Goal: Transaction & Acquisition: Purchase product/service

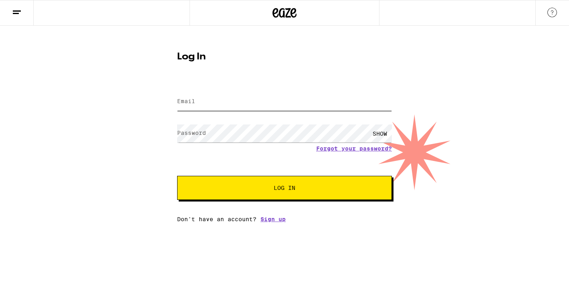
type input "[EMAIL_ADDRESS][DOMAIN_NAME]"
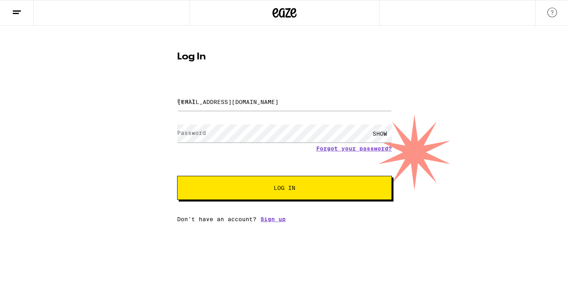
click at [256, 192] on button "Log In" at bounding box center [284, 188] width 215 height 24
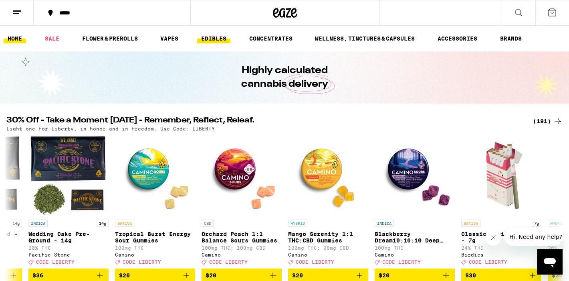
click at [221, 36] on link "EDIBLES" at bounding box center [213, 39] width 33 height 10
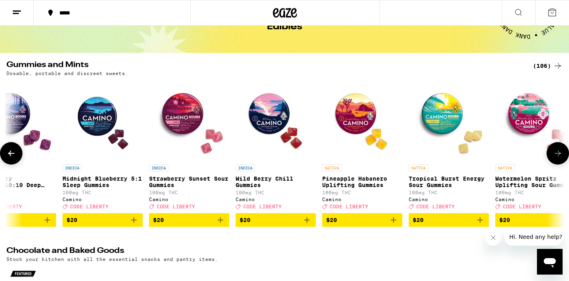
scroll to position [0, 5315]
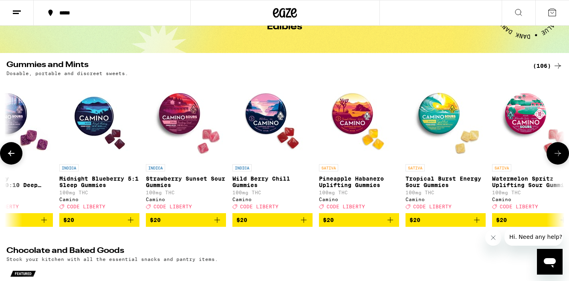
click at [270, 224] on span "$20" at bounding box center [272, 220] width 72 height 10
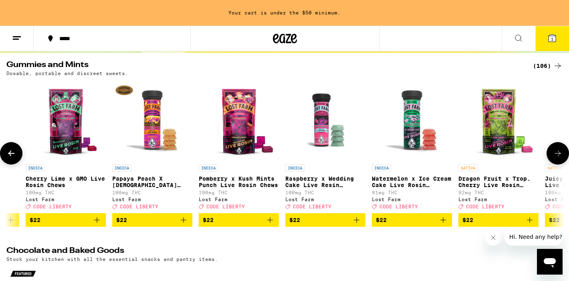
scroll to position [0, 7781]
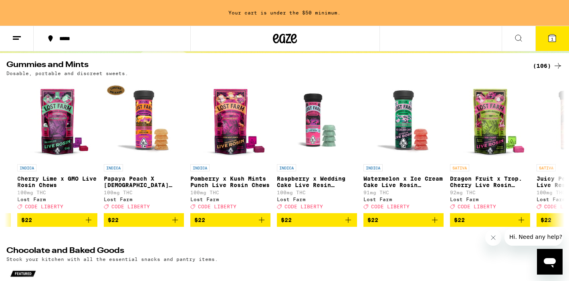
click at [509, 45] on button at bounding box center [519, 38] width 34 height 25
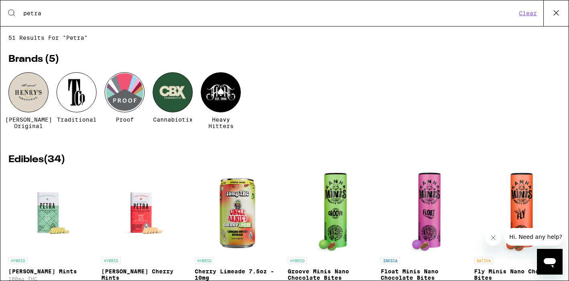
type input "petra"
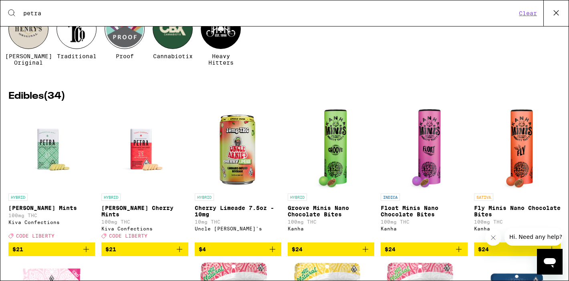
scroll to position [65, 0]
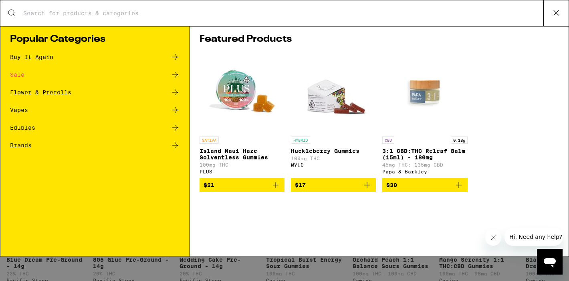
click at [556, 14] on icon at bounding box center [556, 13] width 12 height 12
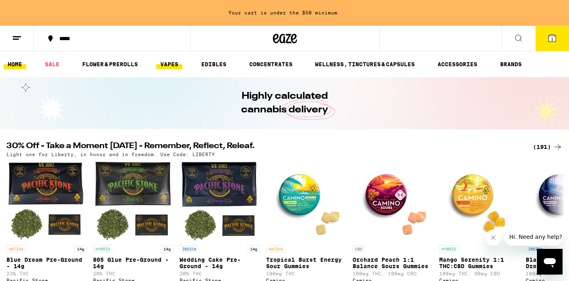
click at [172, 69] on link "VAPES" at bounding box center [169, 64] width 26 height 10
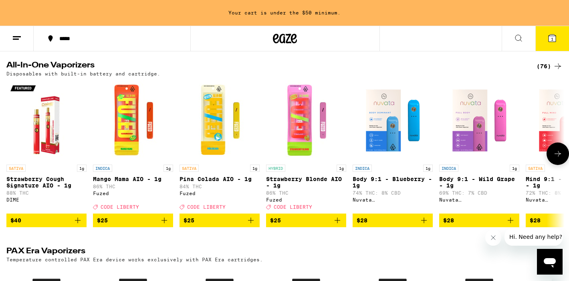
scroll to position [248, 0]
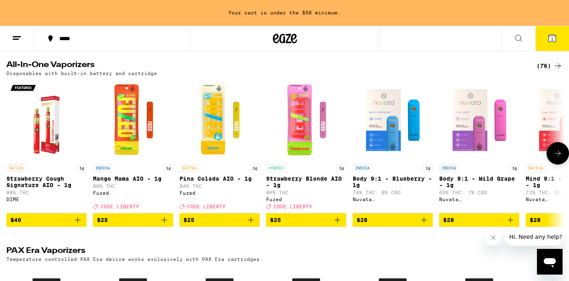
click at [558, 164] on button at bounding box center [558, 153] width 22 height 22
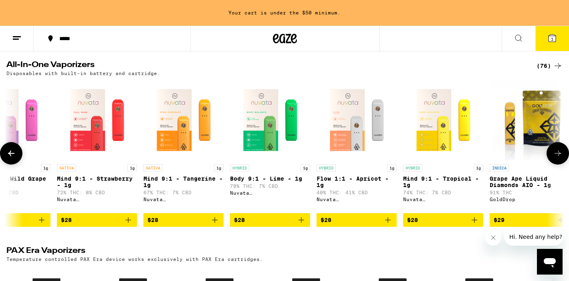
click at [558, 164] on button at bounding box center [558, 153] width 22 height 22
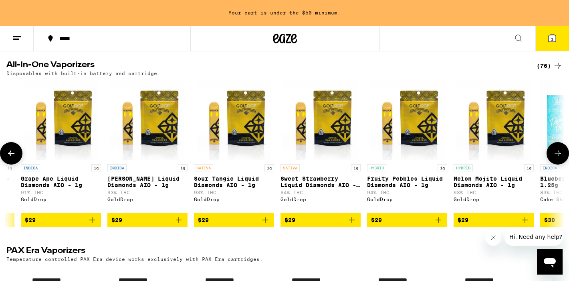
click at [558, 164] on button at bounding box center [558, 153] width 22 height 22
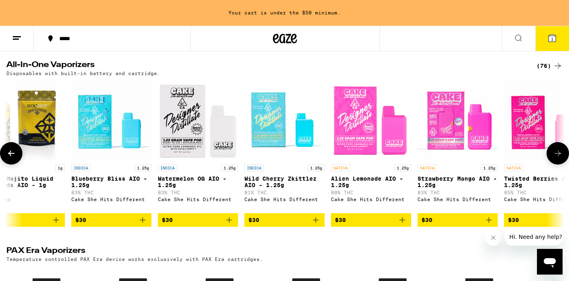
click at [558, 164] on button at bounding box center [558, 153] width 22 height 22
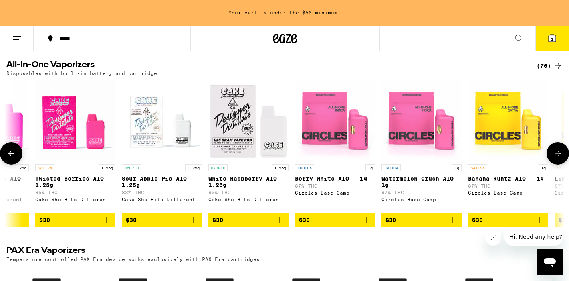
click at [558, 164] on button at bounding box center [558, 153] width 22 height 22
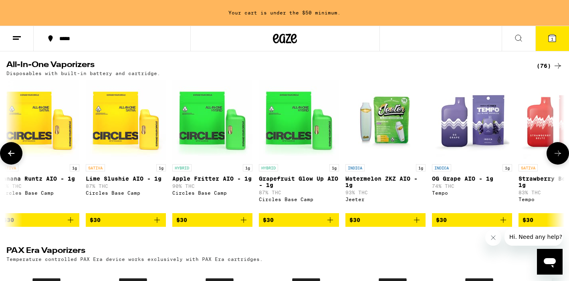
click at [558, 164] on button at bounding box center [558, 153] width 22 height 22
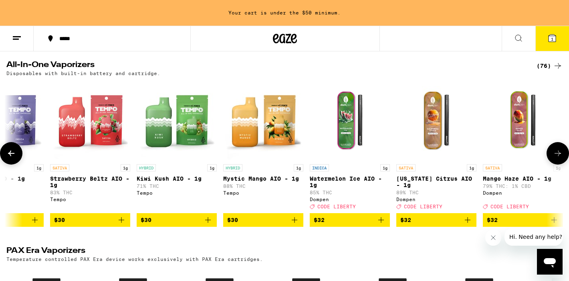
scroll to position [0, 2814]
click at [558, 164] on button at bounding box center [558, 153] width 22 height 22
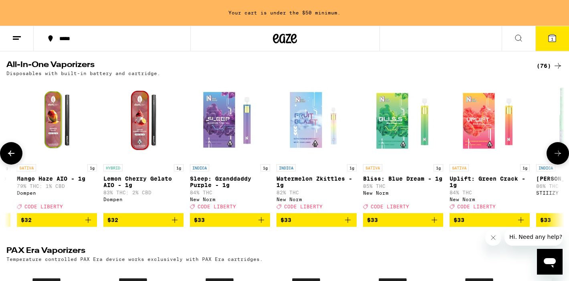
scroll to position [0, 3283]
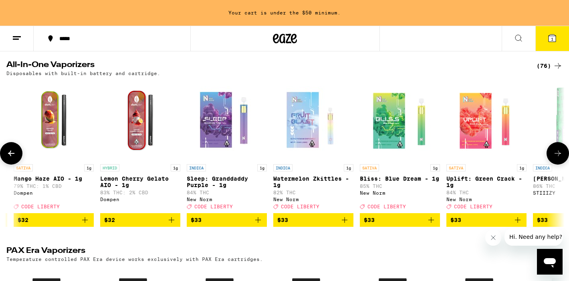
click at [558, 164] on button at bounding box center [558, 153] width 22 height 22
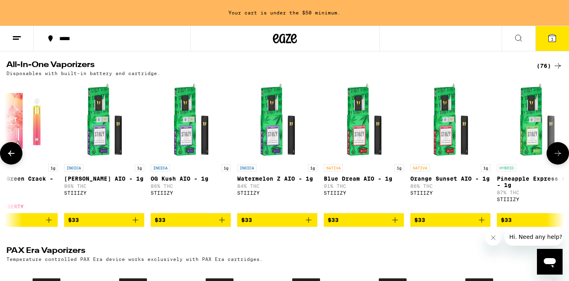
click at [558, 164] on button at bounding box center [558, 153] width 22 height 22
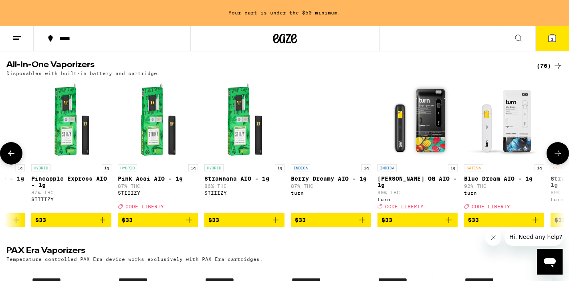
scroll to position [0, 4221]
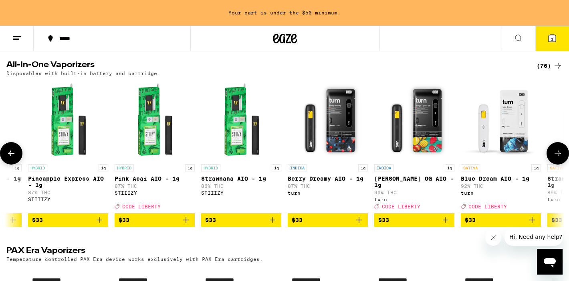
click at [558, 164] on button at bounding box center [558, 153] width 22 height 22
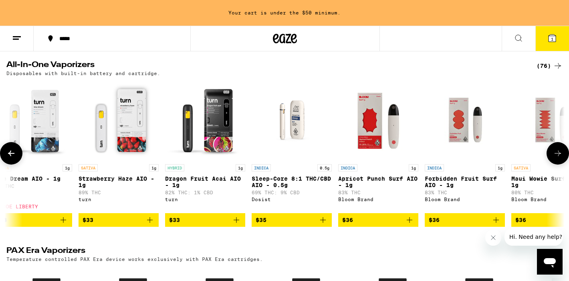
click at [558, 164] on button at bounding box center [558, 153] width 22 height 22
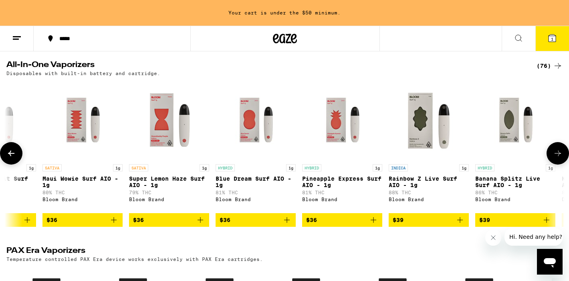
click at [558, 164] on button at bounding box center [558, 153] width 22 height 22
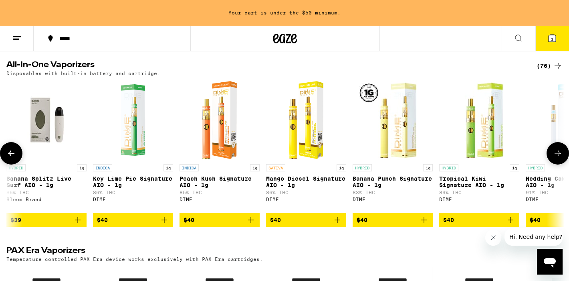
click at [558, 164] on button at bounding box center [558, 153] width 22 height 22
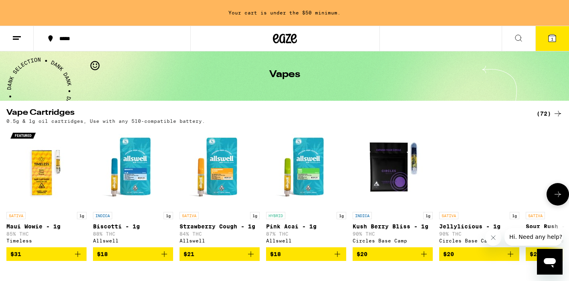
scroll to position [0, 0]
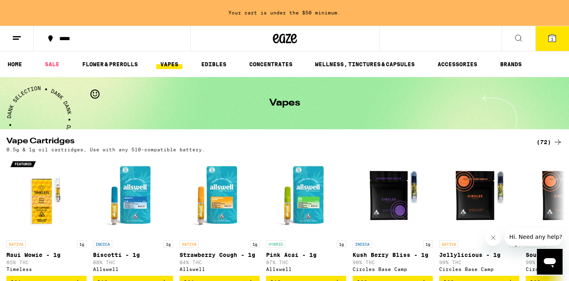
click at [549, 140] on div "(72)" at bounding box center [550, 142] width 26 height 10
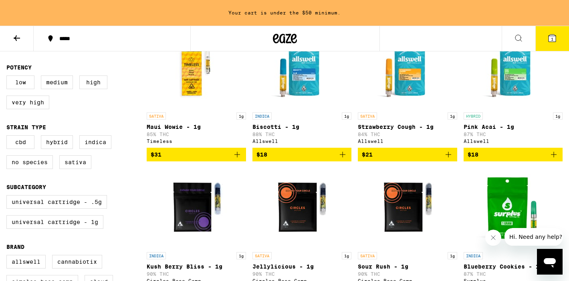
scroll to position [125, 0]
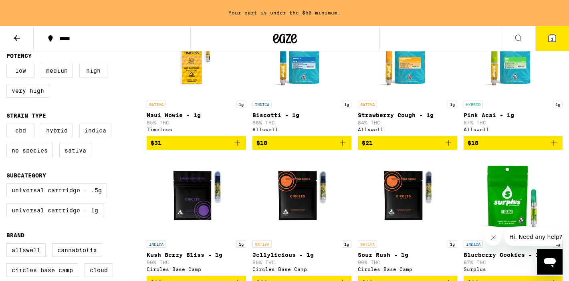
click at [105, 137] on label "Indica" at bounding box center [95, 130] width 32 height 14
click at [8, 125] on input "Indica" at bounding box center [8, 125] width 0 height 0
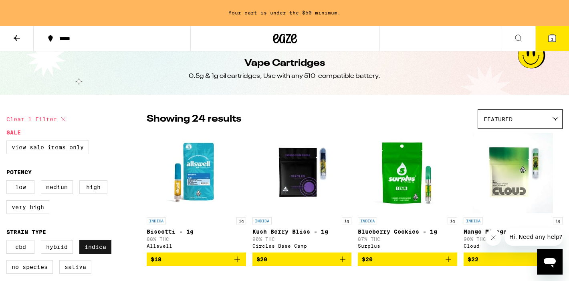
scroll to position [5, 0]
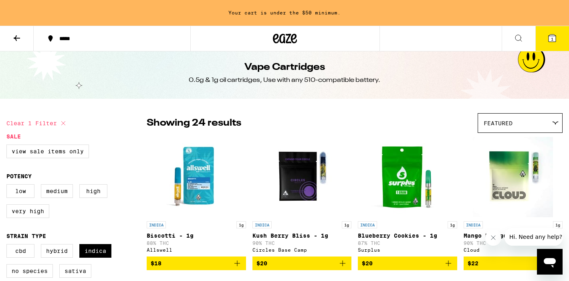
checkbox input "false"
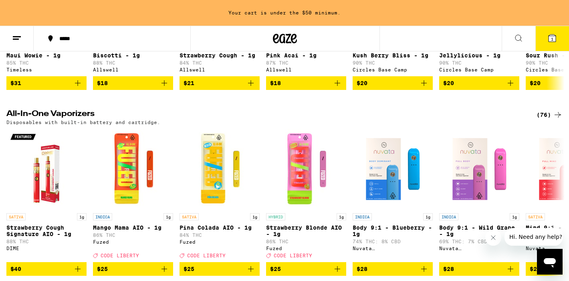
scroll to position [214, 0]
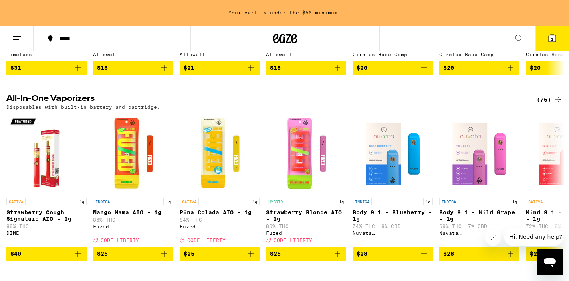
click at [549, 108] on div "Disposables with built-in battery and cartridge." at bounding box center [284, 106] width 556 height 5
click at [548, 104] on div "(76)" at bounding box center [550, 100] width 26 height 10
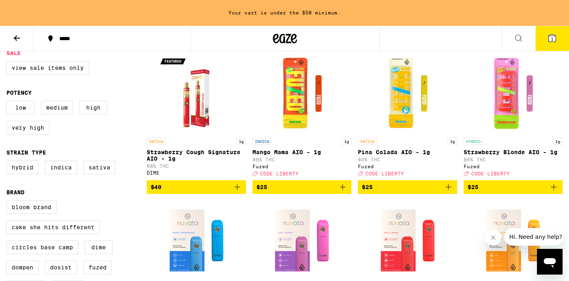
scroll to position [93, 0]
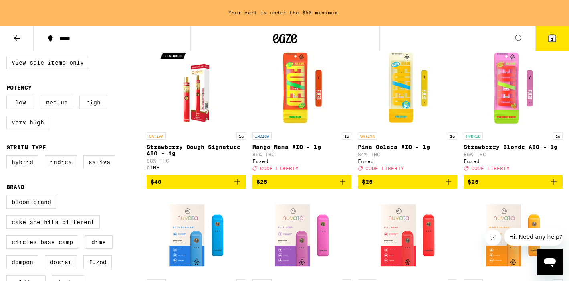
click at [66, 168] on label "Indica" at bounding box center [61, 162] width 32 height 14
click at [8, 157] on input "Indica" at bounding box center [8, 156] width 0 height 0
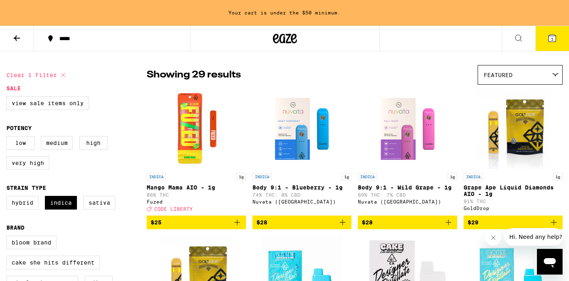
scroll to position [54, 0]
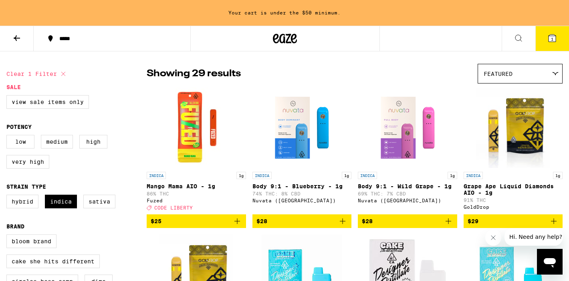
checkbox input "false"
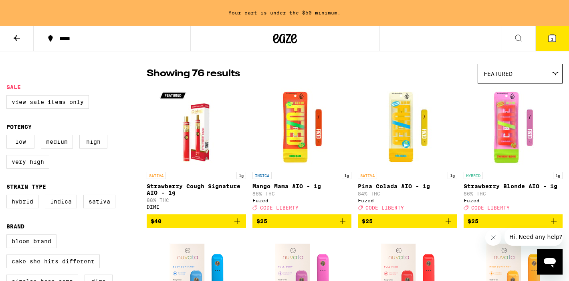
scroll to position [93, 0]
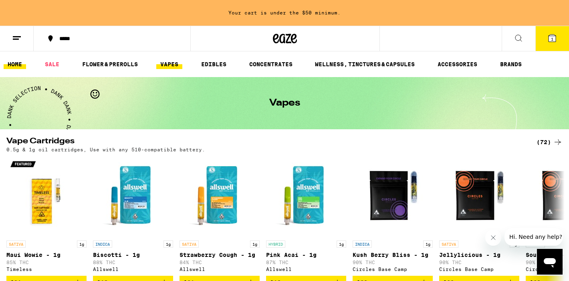
click at [23, 64] on link "HOME" at bounding box center [15, 64] width 22 height 10
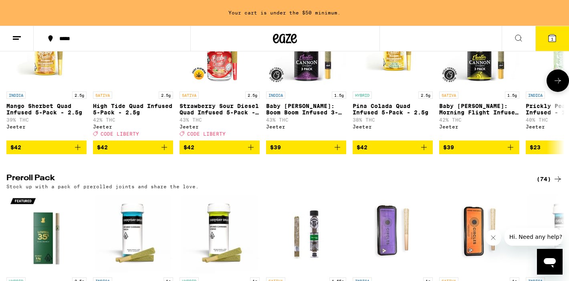
scroll to position [1969, 0]
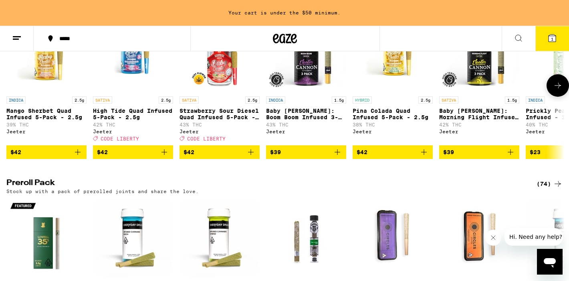
click at [555, 90] on icon at bounding box center [558, 86] width 10 height 10
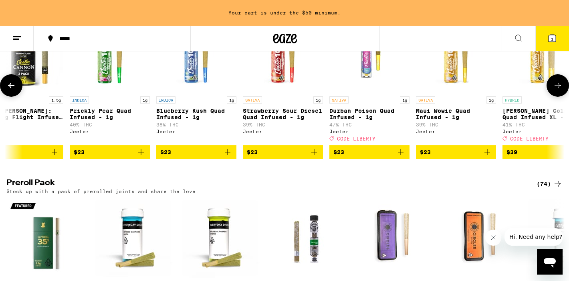
scroll to position [0, 469]
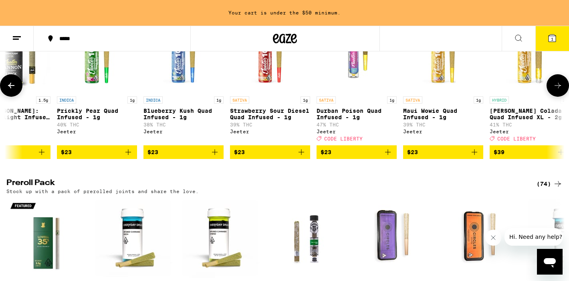
click at [555, 90] on icon at bounding box center [558, 86] width 10 height 10
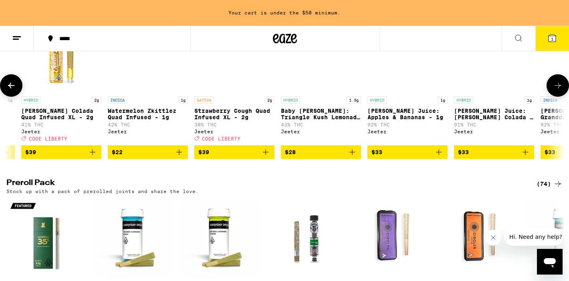
scroll to position [0, 938]
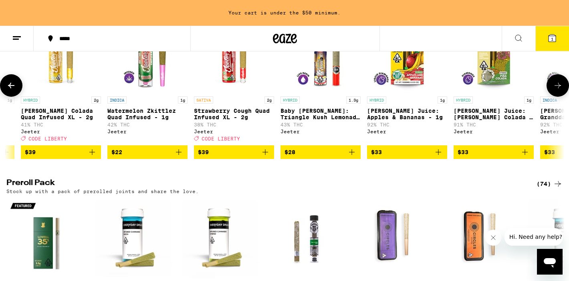
click at [555, 90] on icon at bounding box center [558, 86] width 10 height 10
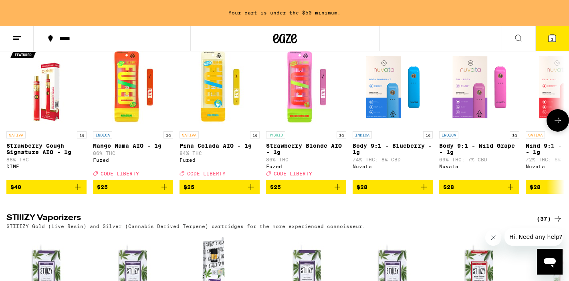
scroll to position [1381, 0]
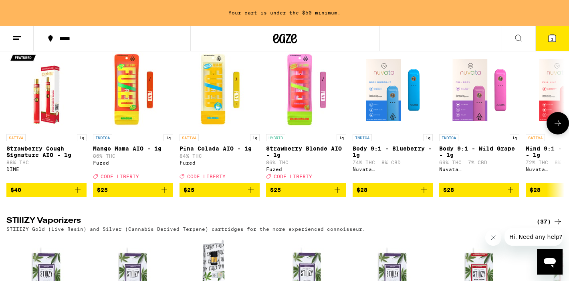
click at [557, 128] on icon at bounding box center [558, 123] width 10 height 10
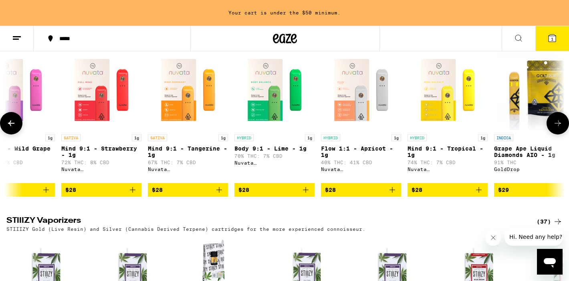
scroll to position [0, 469]
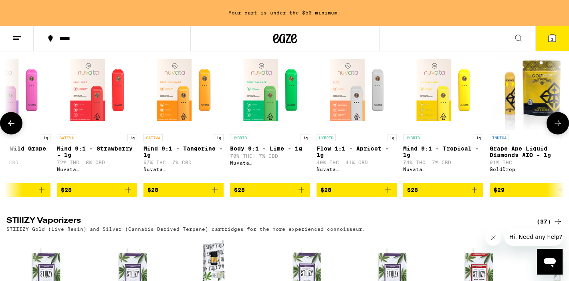
click at [557, 128] on icon at bounding box center [558, 123] width 10 height 10
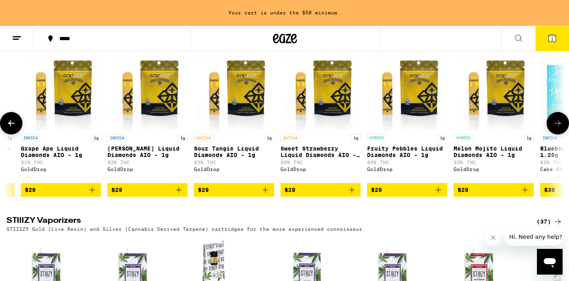
click at [557, 128] on icon at bounding box center [558, 123] width 10 height 10
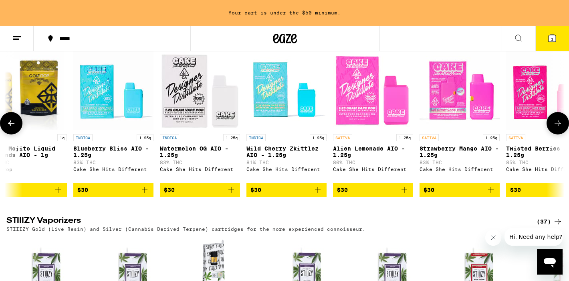
scroll to position [0, 1407]
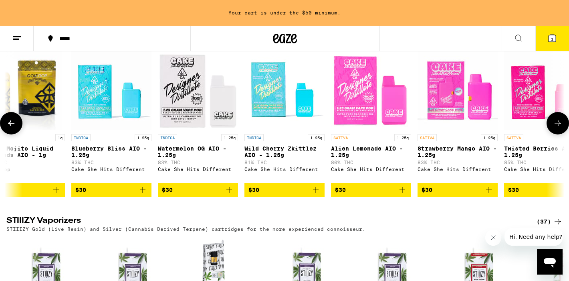
click at [557, 128] on icon at bounding box center [558, 123] width 10 height 10
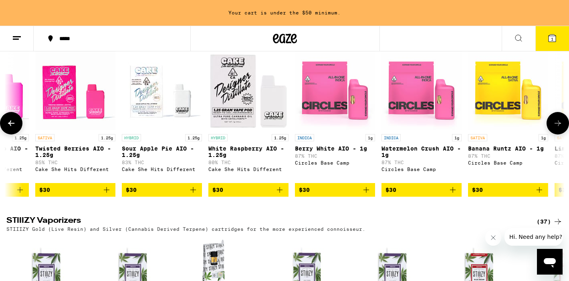
click at [557, 128] on icon at bounding box center [558, 123] width 10 height 10
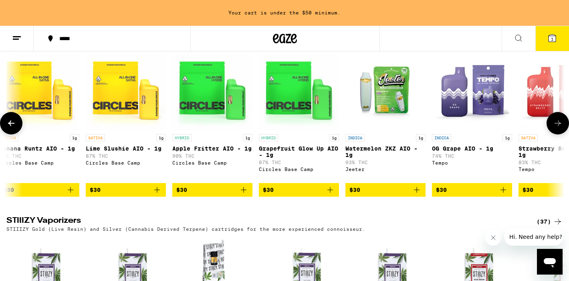
click at [557, 128] on icon at bounding box center [558, 123] width 10 height 10
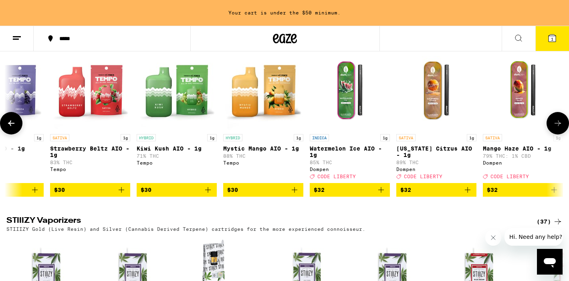
scroll to position [0, 2814]
click at [555, 128] on icon at bounding box center [558, 123] width 10 height 10
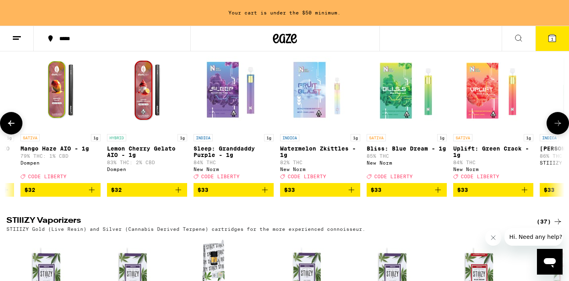
scroll to position [0, 3283]
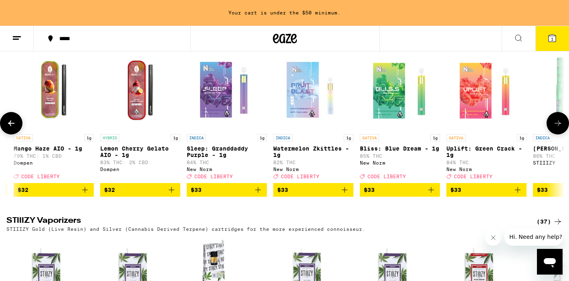
click at [15, 134] on button at bounding box center [11, 123] width 22 height 22
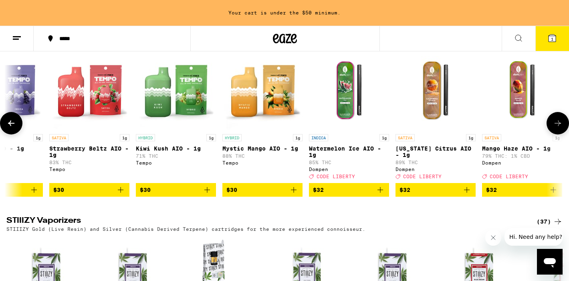
scroll to position [0, 2814]
click at [348, 130] on img "Open page for Watermelon Ice AIO - 1g from Dompen" at bounding box center [349, 90] width 80 height 80
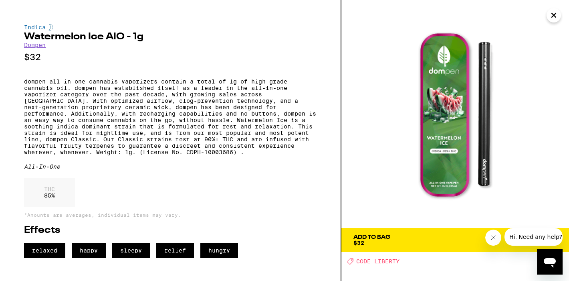
click at [385, 238] on div "Add To Bag" at bounding box center [372, 237] width 37 height 6
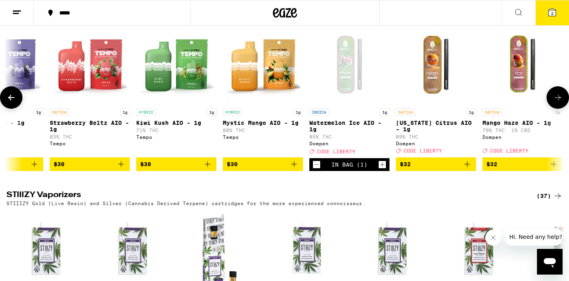
scroll to position [1356, 0]
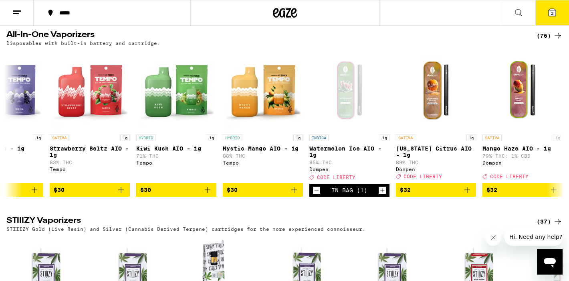
click at [556, 17] on button "2" at bounding box center [553, 12] width 34 height 25
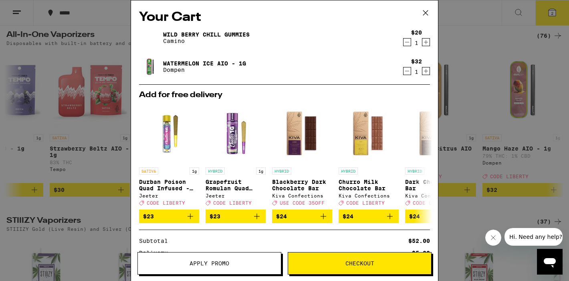
click at [243, 262] on span "Apply Promo" at bounding box center [209, 263] width 143 height 6
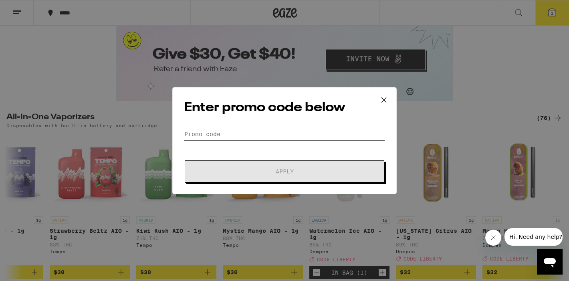
click at [252, 133] on input "Promo Code" at bounding box center [284, 134] width 201 height 12
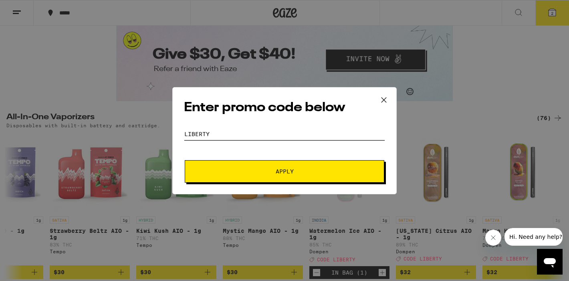
type input "liberty"
click at [201, 176] on button "Apply" at bounding box center [285, 171] width 200 height 22
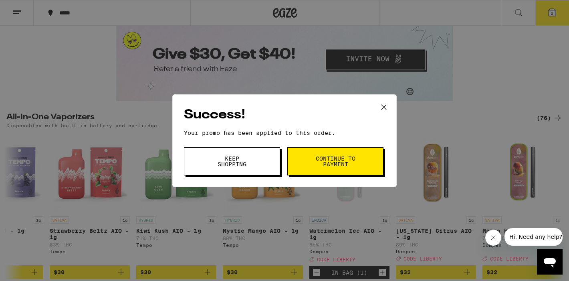
click at [335, 163] on span "Continue to payment" at bounding box center [335, 161] width 41 height 11
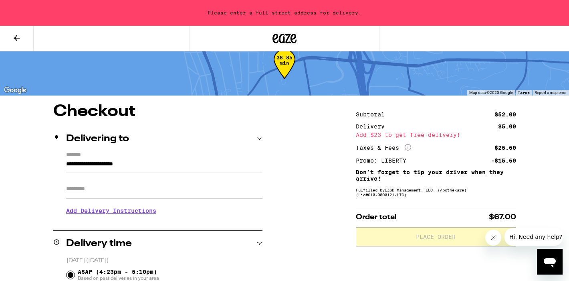
scroll to position [20, 0]
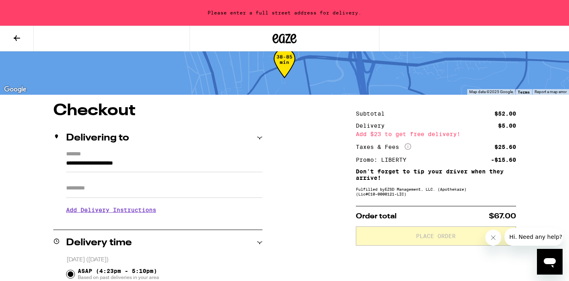
click at [242, 152] on label "*******" at bounding box center [164, 155] width 196 height 8
click at [242, 158] on input "**********" at bounding box center [164, 165] width 196 height 14
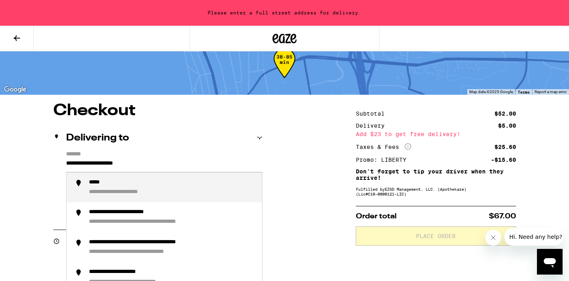
drag, startPoint x: 156, startPoint y: 163, endPoint x: 54, endPoint y: 160, distance: 102.7
click at [54, 160] on div "**********" at bounding box center [157, 185] width 209 height 69
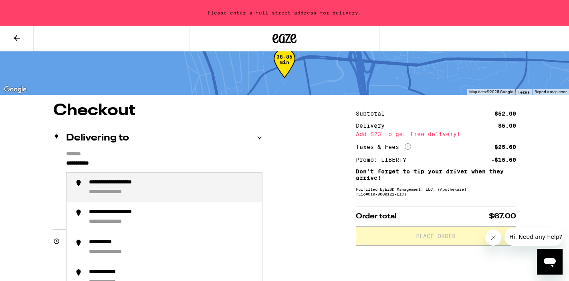
click at [92, 179] on li "**********" at bounding box center [165, 187] width 196 height 30
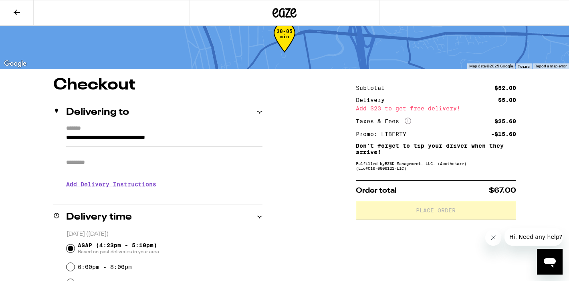
type input "**********"
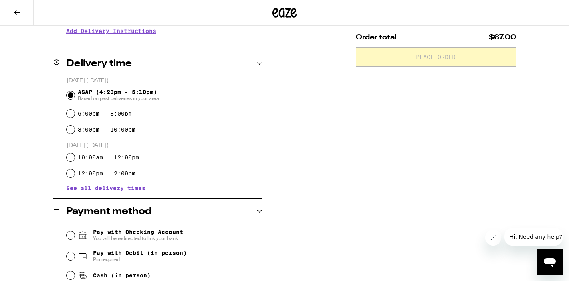
scroll to position [223, 0]
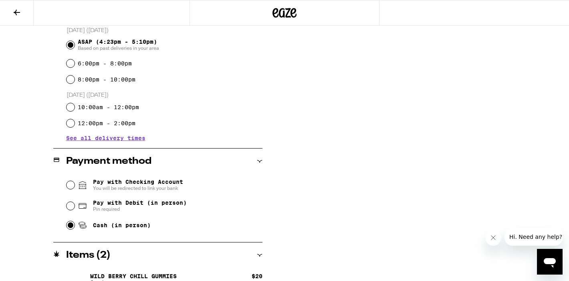
click at [71, 227] on input "Cash (in person)" at bounding box center [71, 225] width 8 height 8
radio input "true"
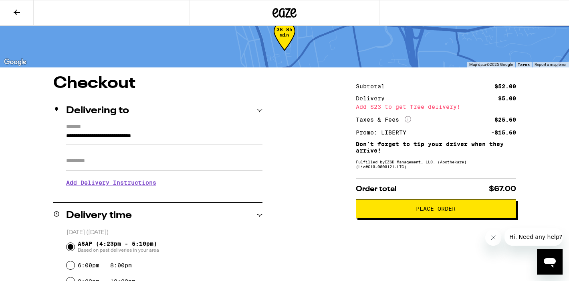
scroll to position [22, 0]
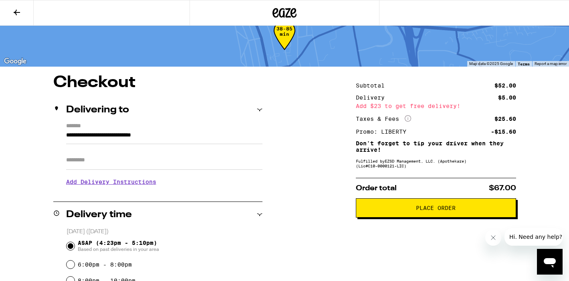
click at [150, 183] on h3 "Add Delivery Instructions" at bounding box center [164, 181] width 196 height 18
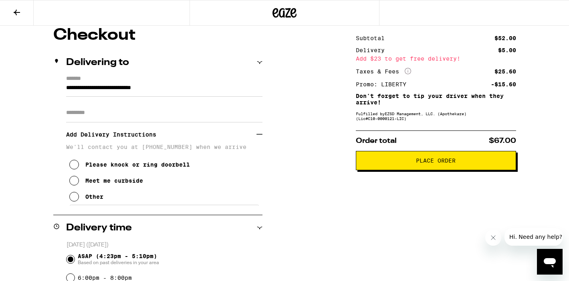
scroll to position [71, 0]
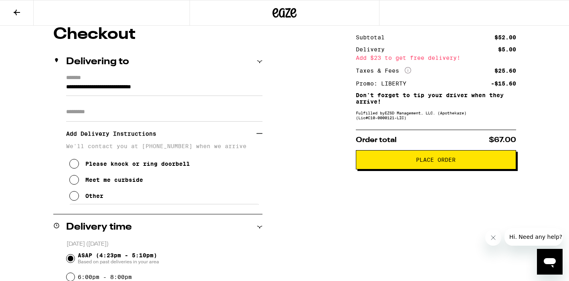
click at [77, 182] on icon at bounding box center [74, 180] width 10 height 10
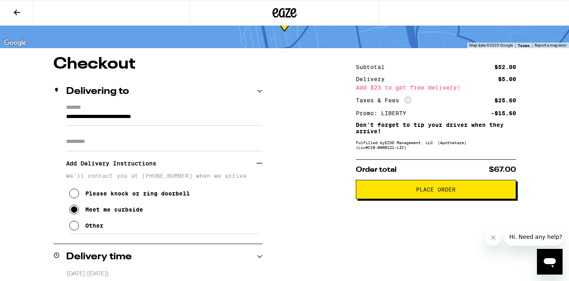
scroll to position [41, 0]
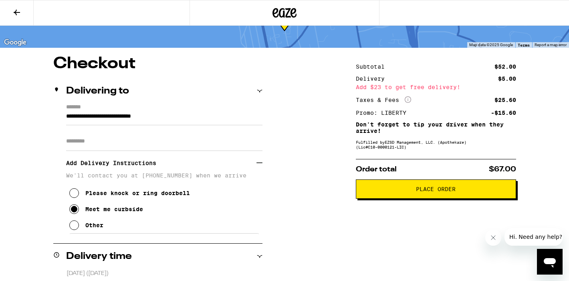
click at [394, 192] on span "Place Order" at bounding box center [436, 189] width 147 height 6
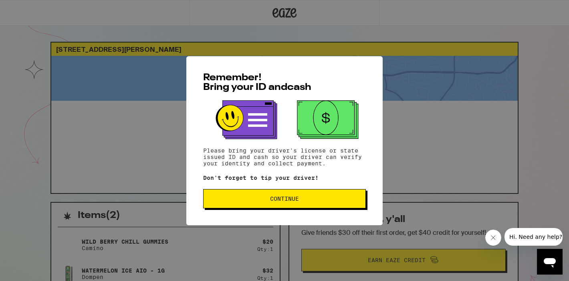
click at [290, 201] on span "Continue" at bounding box center [284, 199] width 29 height 6
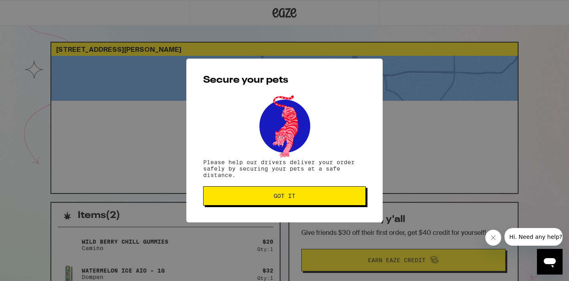
click at [289, 198] on span "Got it" at bounding box center [285, 196] width 22 height 6
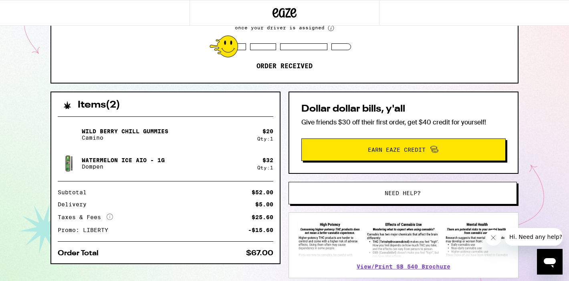
scroll to position [117, 0]
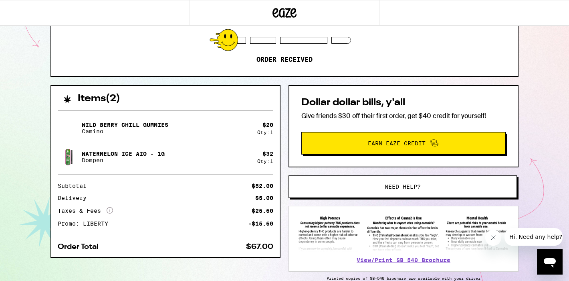
click at [109, 210] on icon "More Info" at bounding box center [110, 210] width 6 height 6
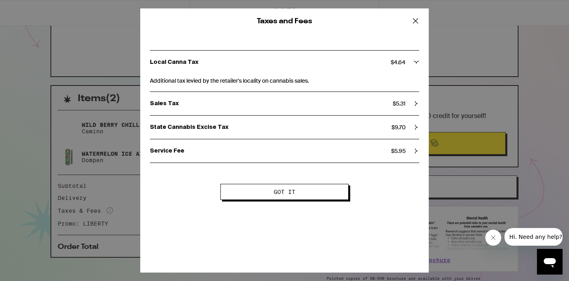
click at [414, 23] on icon at bounding box center [415, 20] width 5 height 5
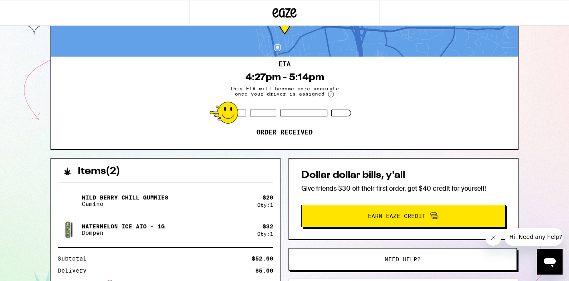
scroll to position [41, 0]
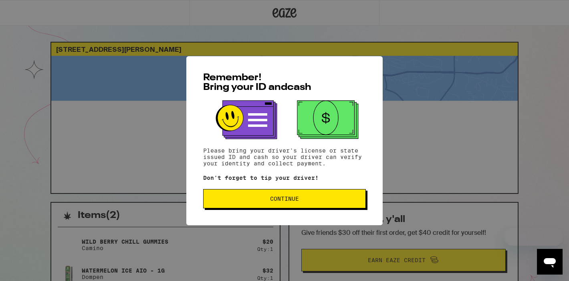
click at [260, 204] on button "Continue" at bounding box center [284, 198] width 163 height 19
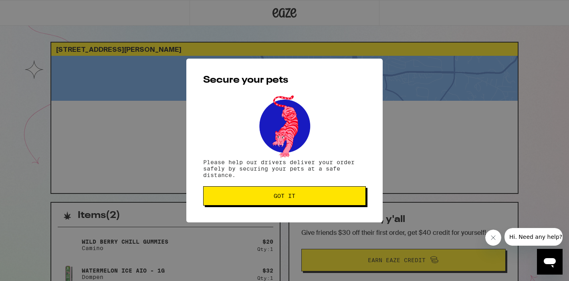
click at [260, 204] on button "Got it" at bounding box center [284, 195] width 163 height 19
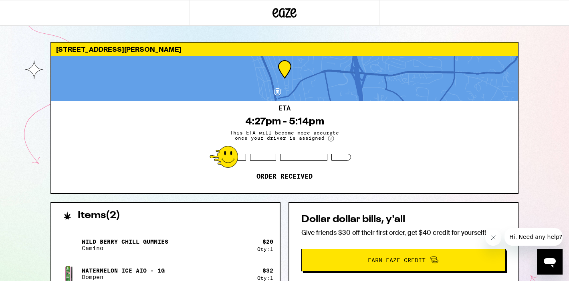
click at [525, 140] on div "238 N Rios Ave Solana Beach 92075 ETA 4:27pm - 5:14pm This ETA will become more…" at bounding box center [284, 218] width 569 height 437
click at [490, 241] on button "Close message from company" at bounding box center [493, 237] width 16 height 16
click at [175, 153] on div "ETA 4:27pm - 5:14pm This ETA will become more accurate once your driver is assi…" at bounding box center [284, 147] width 467 height 92
click at [225, 237] on div "Wild Berry Chill Gummies Camino" at bounding box center [158, 244] width 200 height 22
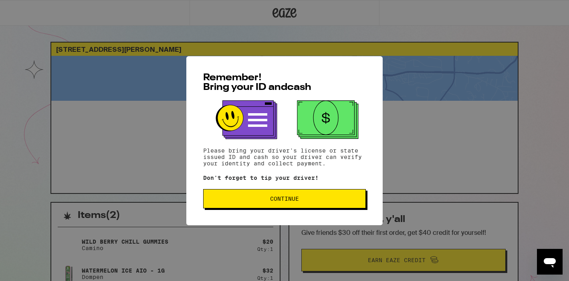
click at [230, 197] on button "Continue" at bounding box center [284, 198] width 163 height 19
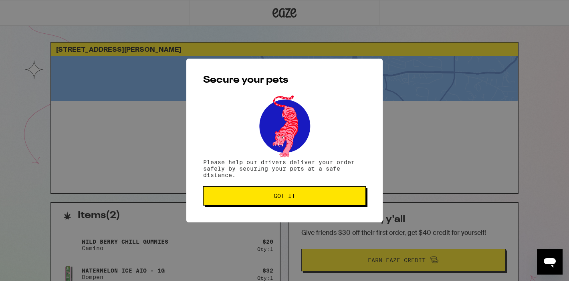
click at [230, 197] on span "Got it" at bounding box center [284, 196] width 149 height 6
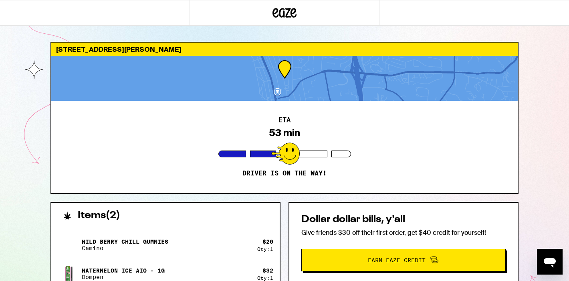
click at [545, 140] on div "238 N Rios Ave Solana Beach 92075 ETA 53 min Driver is on the way! Items ( 2 ) …" at bounding box center [284, 218] width 569 height 437
click at [530, 79] on div "238 N Rios Ave Solana Beach 92075 ETA 53 min Driver is on the way! Items ( 2 ) …" at bounding box center [284, 218] width 569 height 437
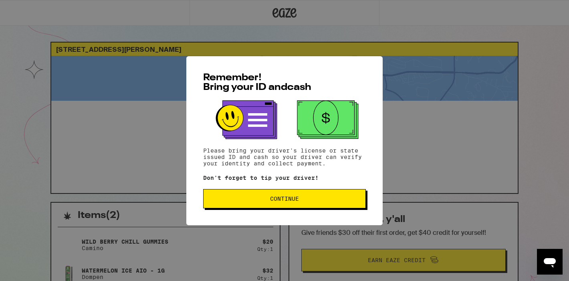
click at [165, 71] on div "Remember! Bring your ID and cash Please bring your driver's license or state is…" at bounding box center [284, 140] width 569 height 281
click at [261, 196] on button "Continue" at bounding box center [284, 198] width 163 height 19
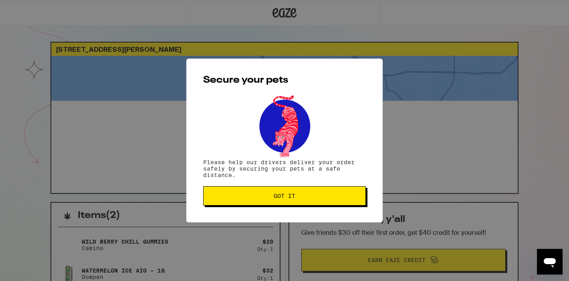
click at [261, 196] on span "Got it" at bounding box center [284, 196] width 149 height 6
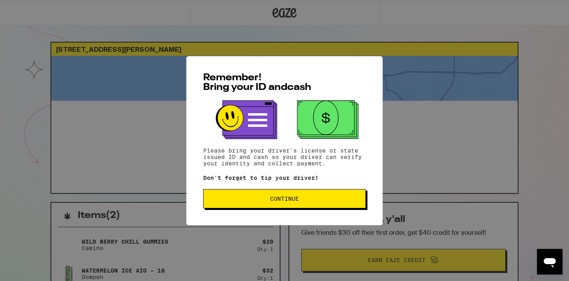
click at [281, 204] on button "Continue" at bounding box center [284, 198] width 163 height 19
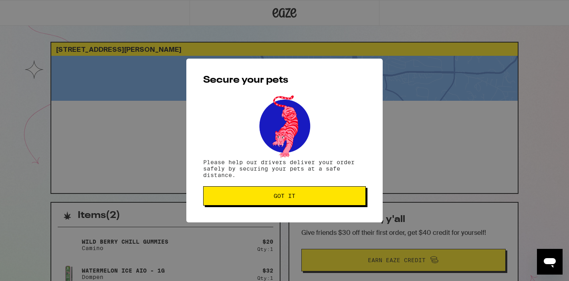
click at [281, 204] on button "Got it" at bounding box center [284, 195] width 163 height 19
